Goal: Task Accomplishment & Management: Use online tool/utility

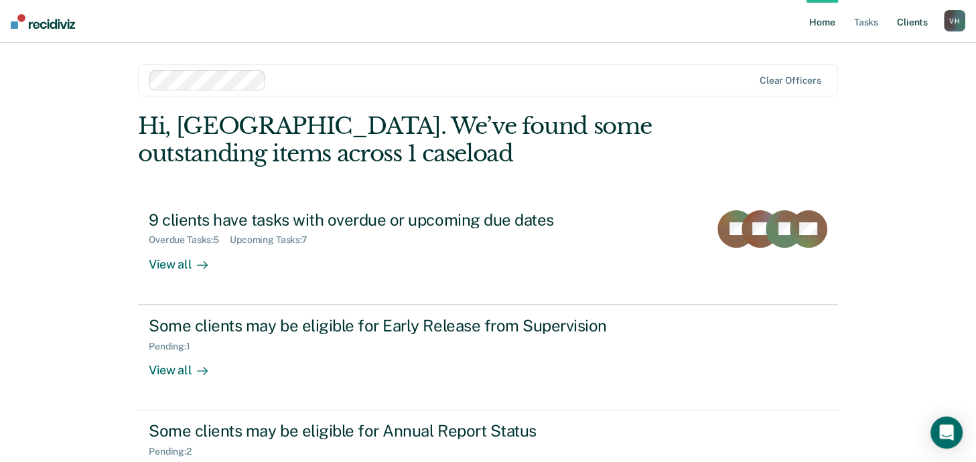
click at [902, 23] on link "Client s" at bounding box center [913, 21] width 36 height 43
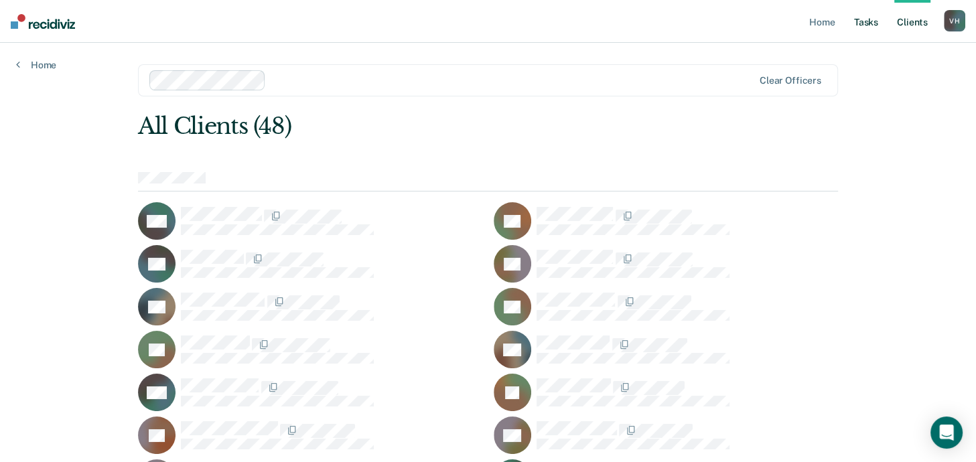
click at [864, 21] on link "Tasks" at bounding box center [866, 21] width 29 height 43
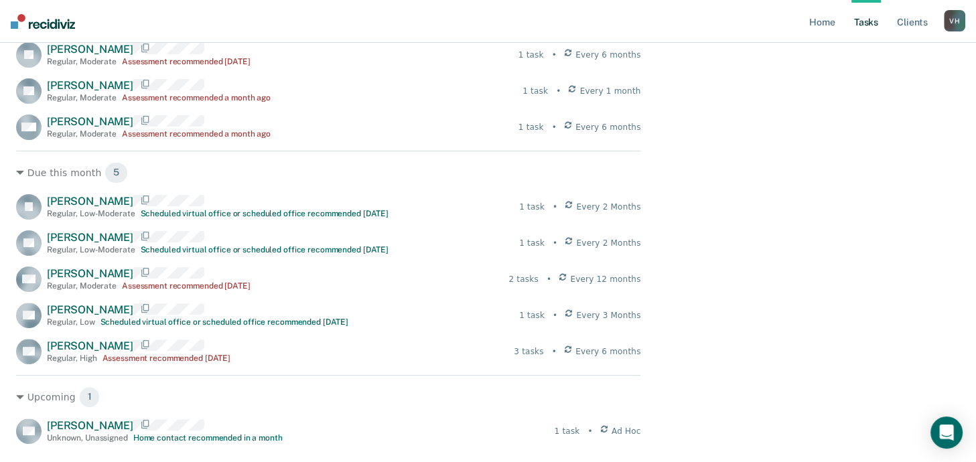
scroll to position [462, 0]
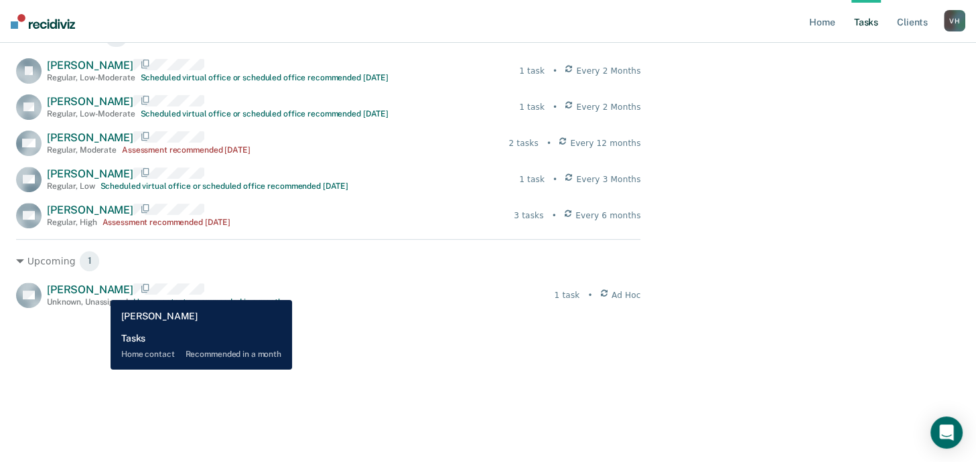
click at [101, 290] on span "[PERSON_NAME]" at bounding box center [90, 289] width 86 height 13
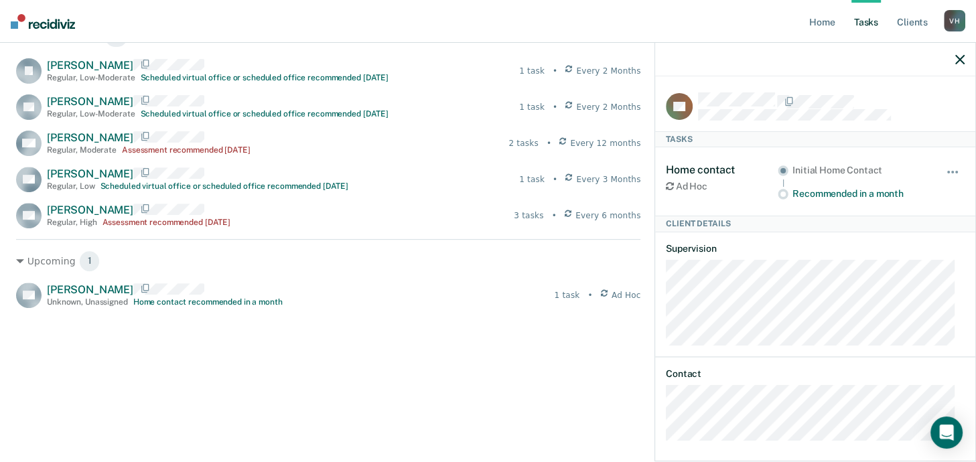
click at [960, 65] on div at bounding box center [815, 60] width 320 height 34
click at [957, 58] on icon "button" at bounding box center [959, 59] width 9 height 9
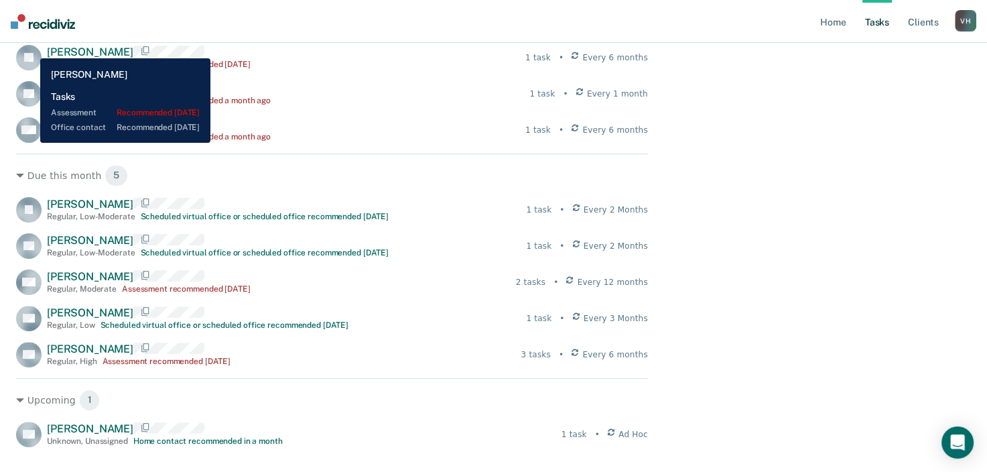
scroll to position [322, 0]
